Goal: Navigation & Orientation: Find specific page/section

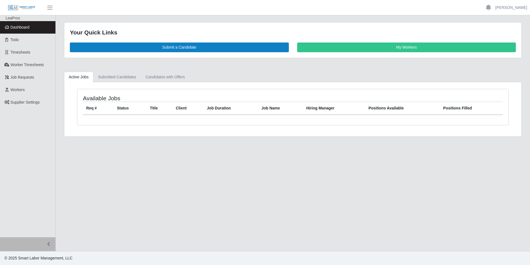
click at [27, 27] on span "Dashboard" at bounding box center [20, 27] width 19 height 4
